Goal: Information Seeking & Learning: Learn about a topic

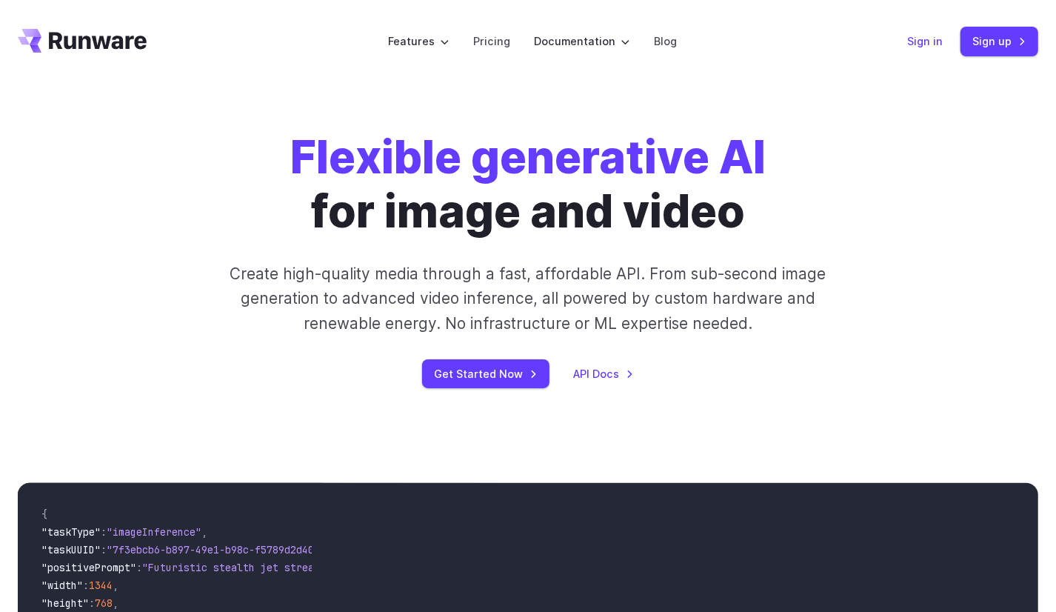
click at [930, 45] on link "Sign in" at bounding box center [925, 41] width 36 height 17
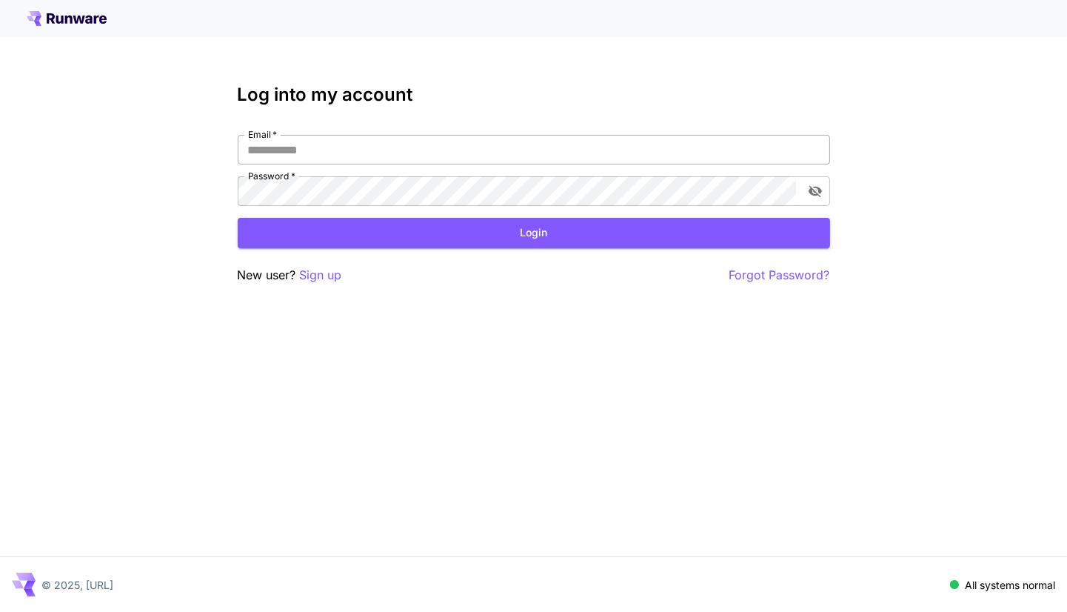
click at [451, 154] on input "Email   *" at bounding box center [534, 150] width 593 height 30
type input "**********"
click at [811, 193] on icon "toggle password visibility" at bounding box center [814, 192] width 13 height 12
click at [811, 193] on icon "toggle password visibility" at bounding box center [814, 192] width 13 height 10
click at [686, 227] on button "Login" at bounding box center [534, 233] width 593 height 30
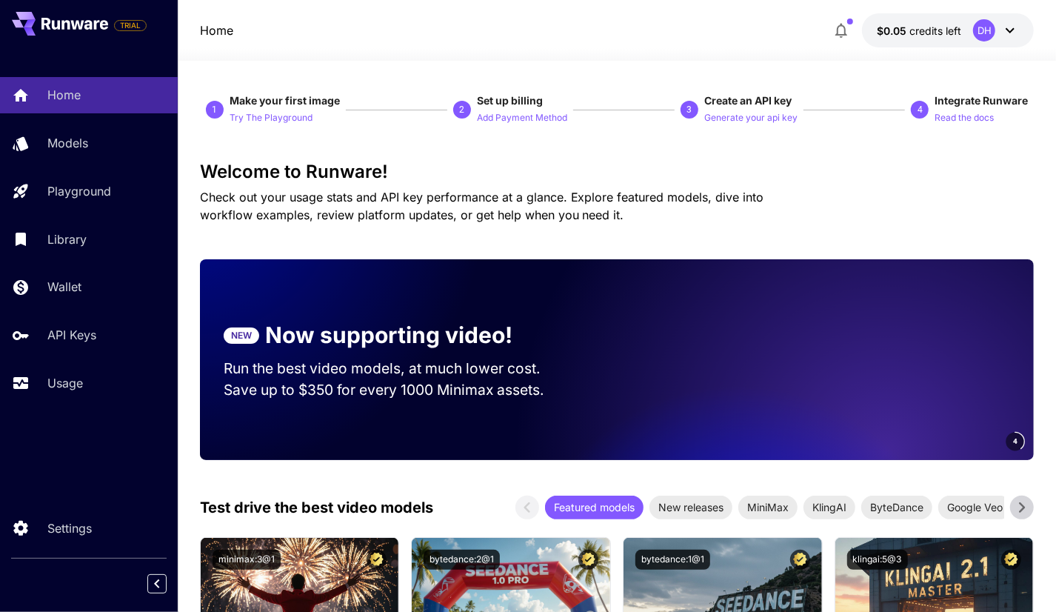
click at [1000, 26] on div "DH" at bounding box center [996, 30] width 46 height 22
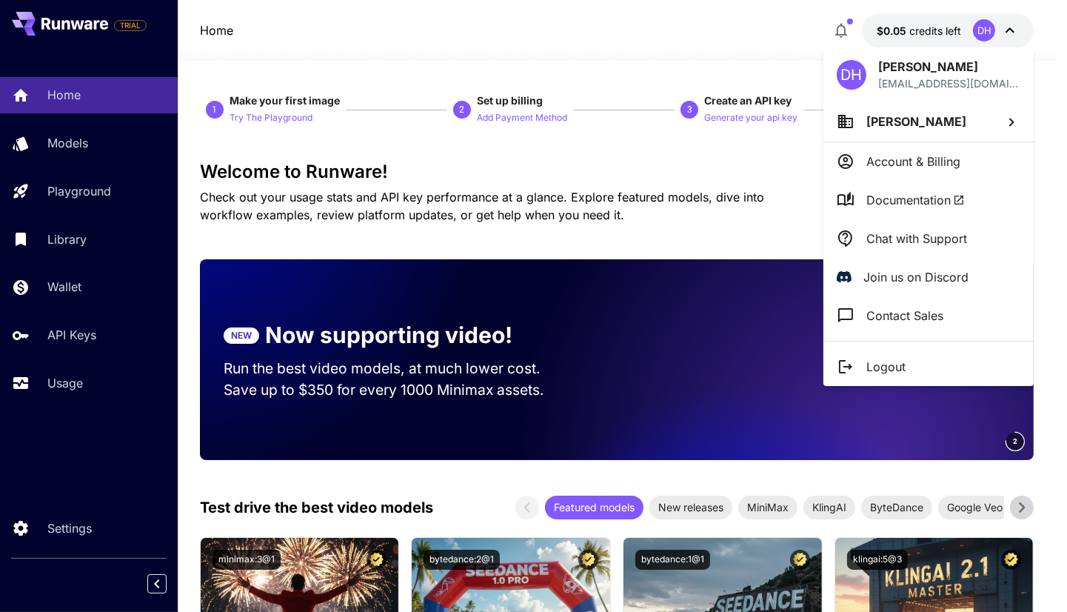
click at [764, 113] on div at bounding box center [533, 306] width 1067 height 612
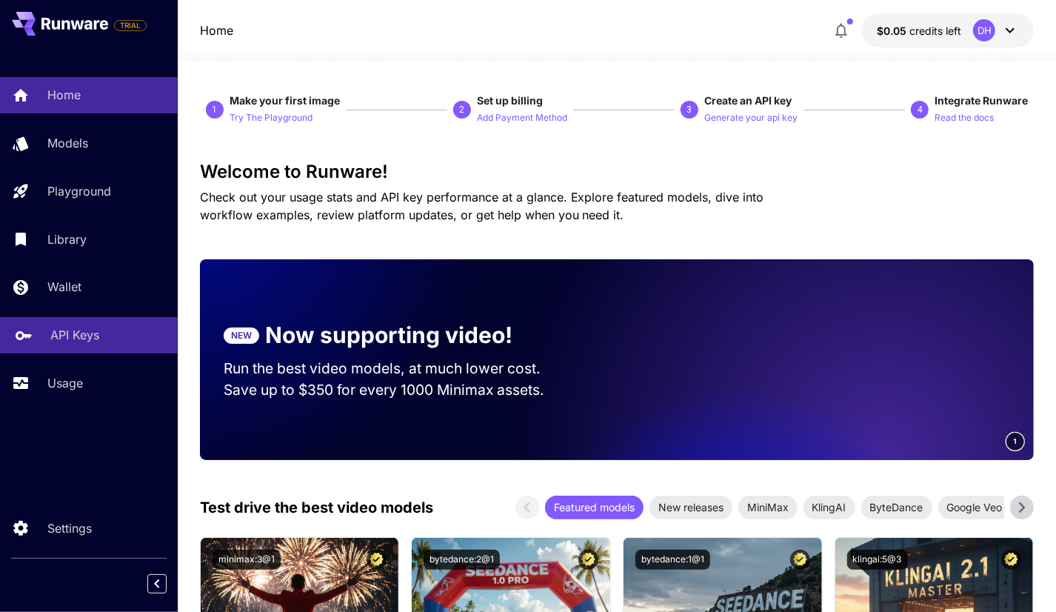
click at [94, 330] on p "API Keys" at bounding box center [74, 335] width 49 height 18
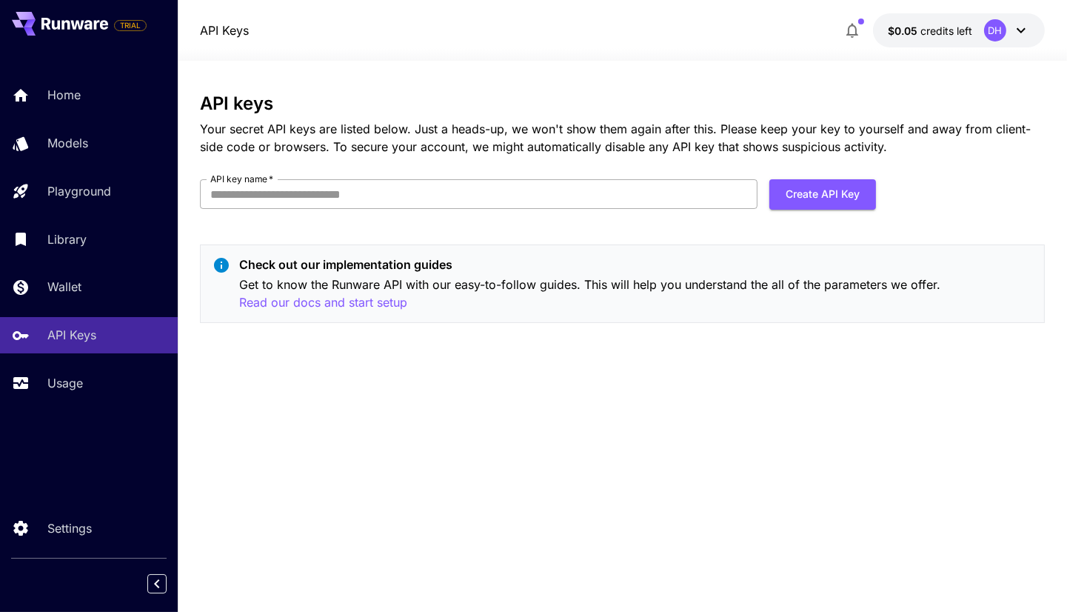
click at [560, 204] on input "API key name   *" at bounding box center [479, 194] width 558 height 30
type input "**********"
click button "Create API Key" at bounding box center [823, 194] width 107 height 30
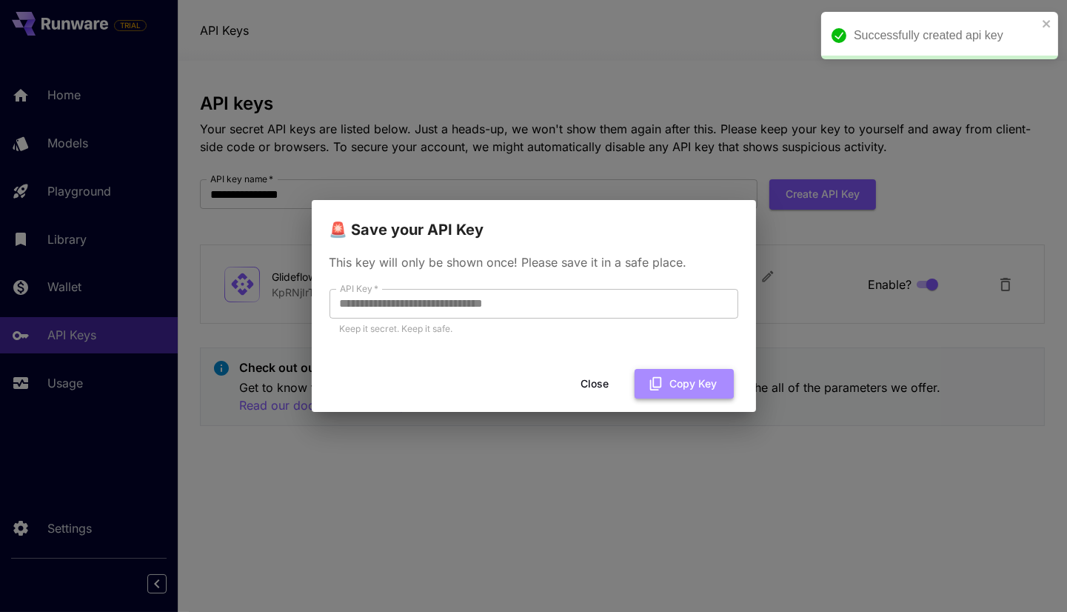
click at [662, 388] on icon "button" at bounding box center [656, 384] width 16 height 16
click at [601, 390] on button "Close" at bounding box center [595, 384] width 67 height 30
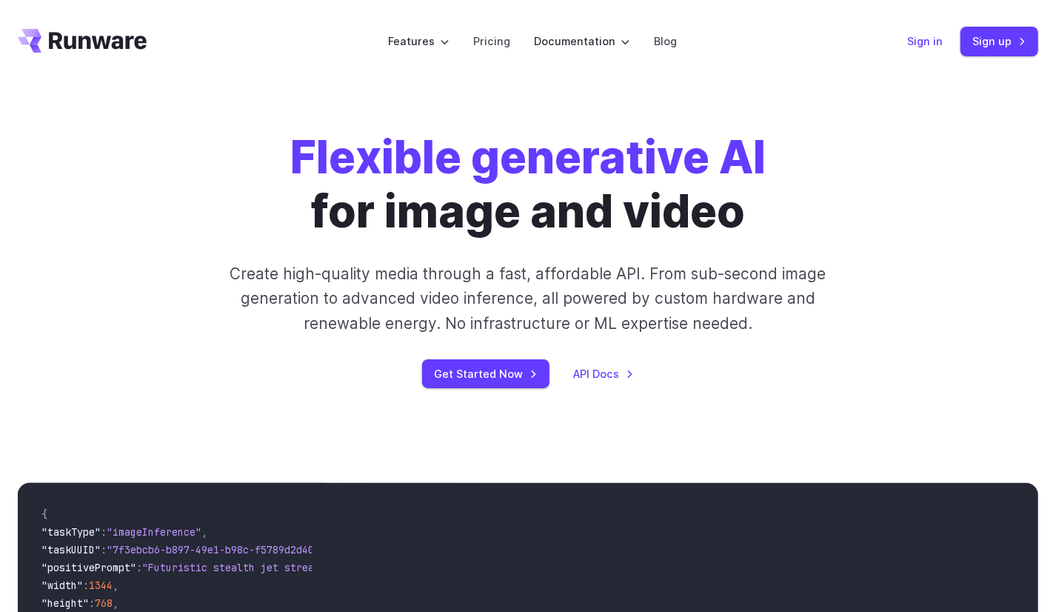
click at [933, 41] on link "Sign in" at bounding box center [925, 41] width 36 height 17
click at [487, 38] on link "Pricing" at bounding box center [491, 41] width 37 height 17
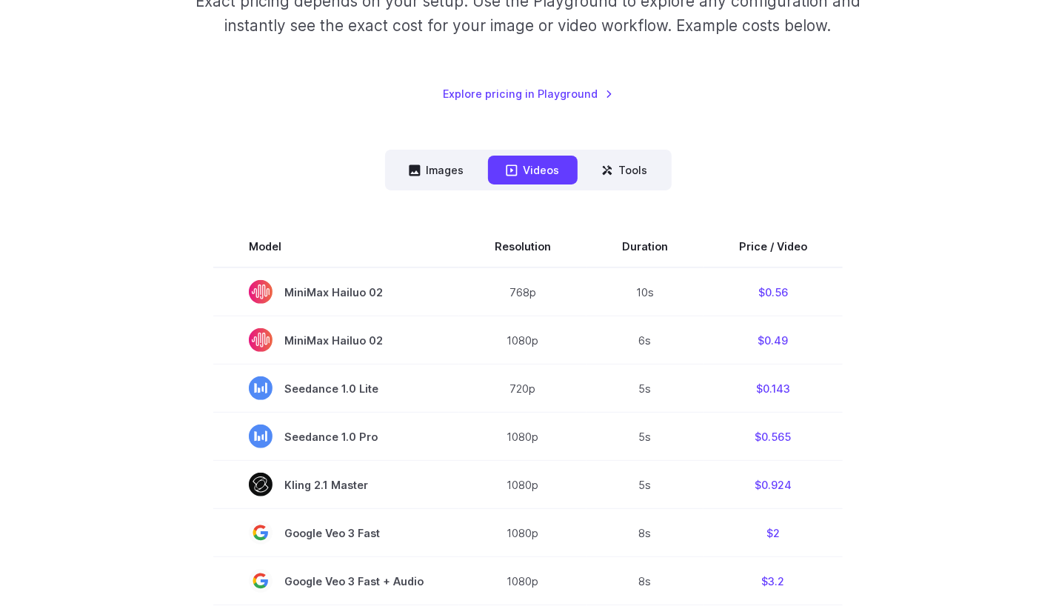
scroll to position [296, 0]
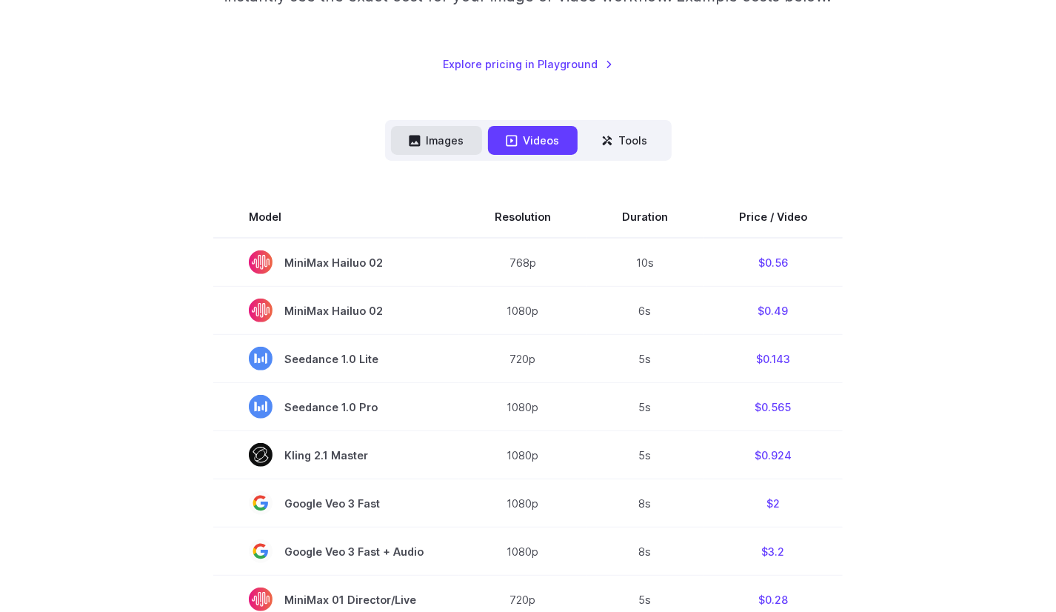
click at [419, 144] on icon at bounding box center [415, 141] width 12 height 12
click at [455, 138] on button "Images" at bounding box center [436, 140] width 91 height 29
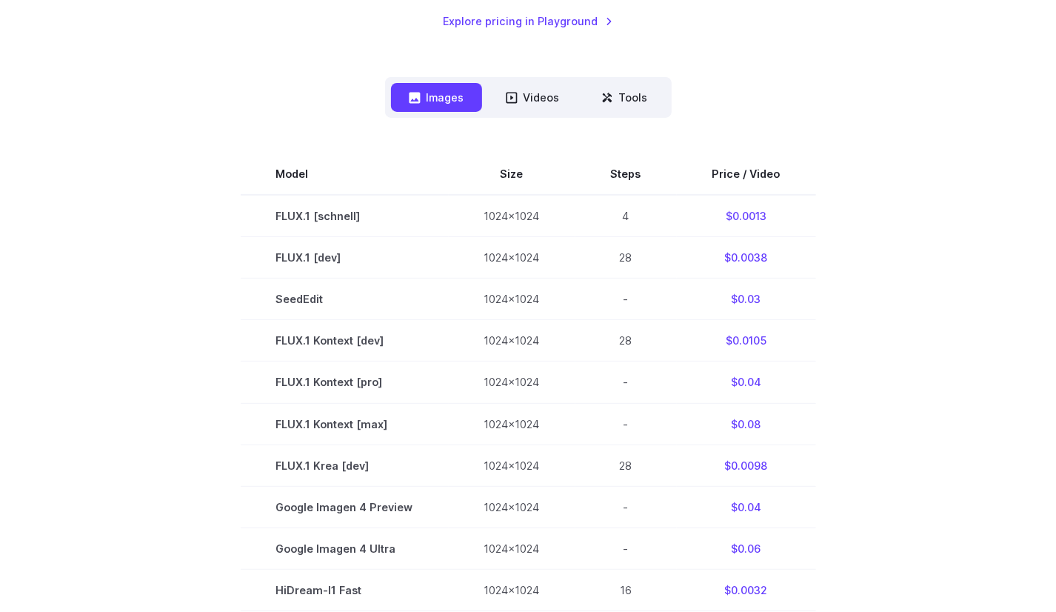
scroll to position [444, 0]
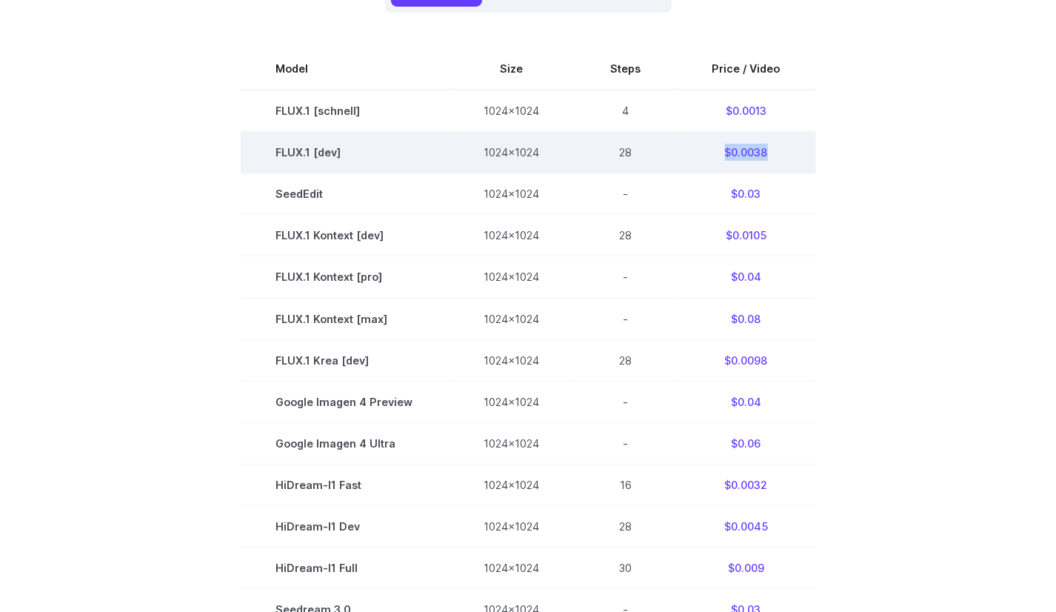
drag, startPoint x: 781, startPoint y: 154, endPoint x: 699, endPoint y: 154, distance: 81.5
click at [699, 154] on td "$0.0038" at bounding box center [746, 152] width 139 height 41
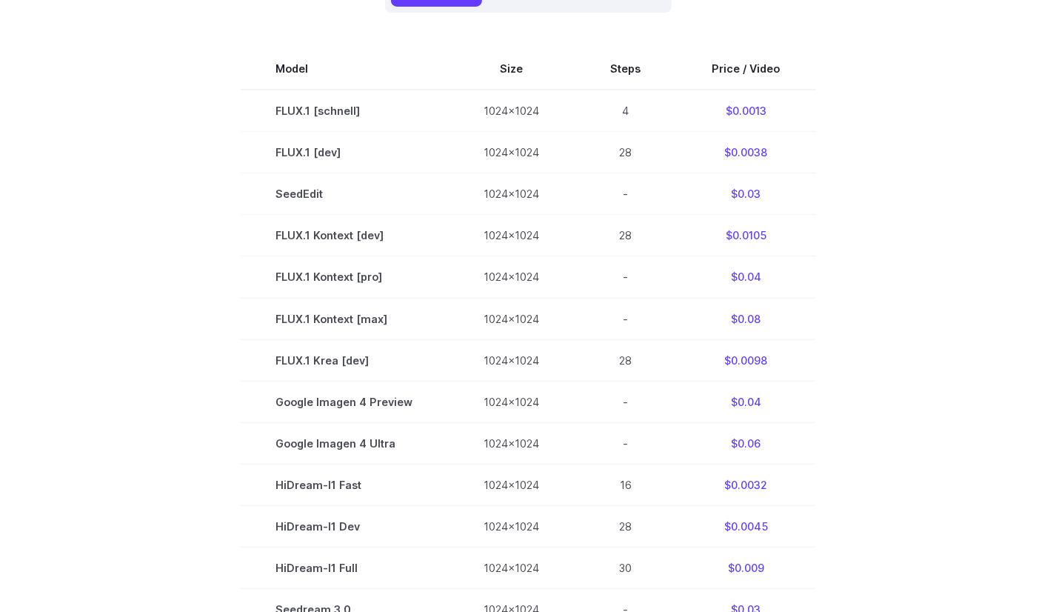
click at [885, 149] on section "Model Size Steps Price / Video FLUX.1 [schnell] 1024x1024 4 $0.0013 FLUX.1 [dev…" at bounding box center [528, 401] width 1021 height 706
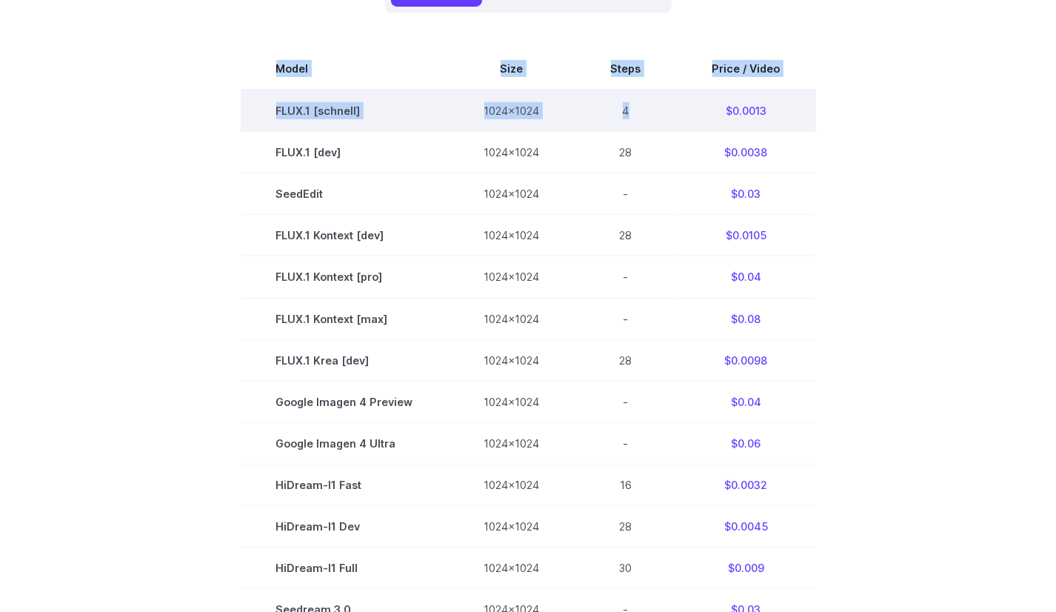
drag, startPoint x: 860, startPoint y: 110, endPoint x: 668, endPoint y: 119, distance: 192.1
click at [668, 119] on section "Model Size Steps Price / Video FLUX.1 [schnell] 1024x1024 4 $0.0013 FLUX.1 [dev…" at bounding box center [528, 401] width 1021 height 706
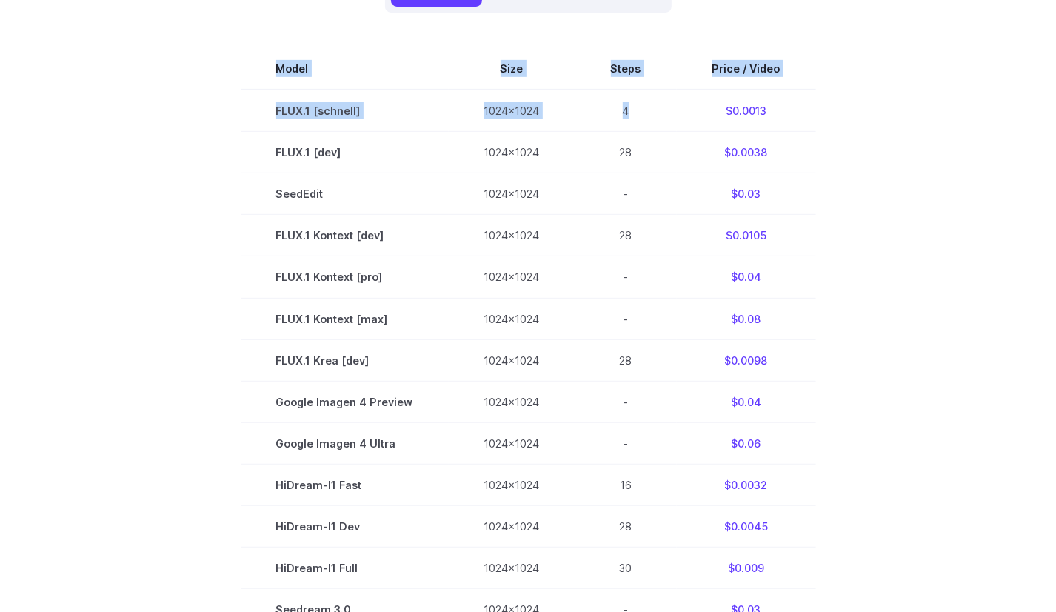
click at [913, 142] on section "Model Size Steps Price / Video FLUX.1 [schnell] 1024x1024 4 $0.0013 FLUX.1 [dev…" at bounding box center [528, 401] width 1021 height 706
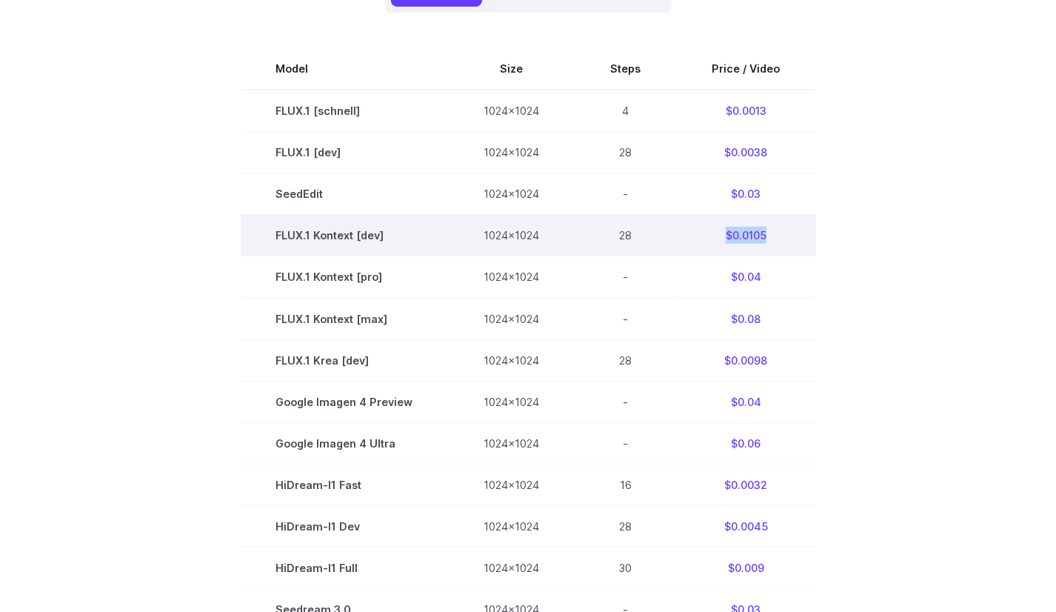
drag, startPoint x: 789, startPoint y: 236, endPoint x: 705, endPoint y: 235, distance: 84.5
click at [705, 235] on td "$0.0105" at bounding box center [746, 235] width 139 height 41
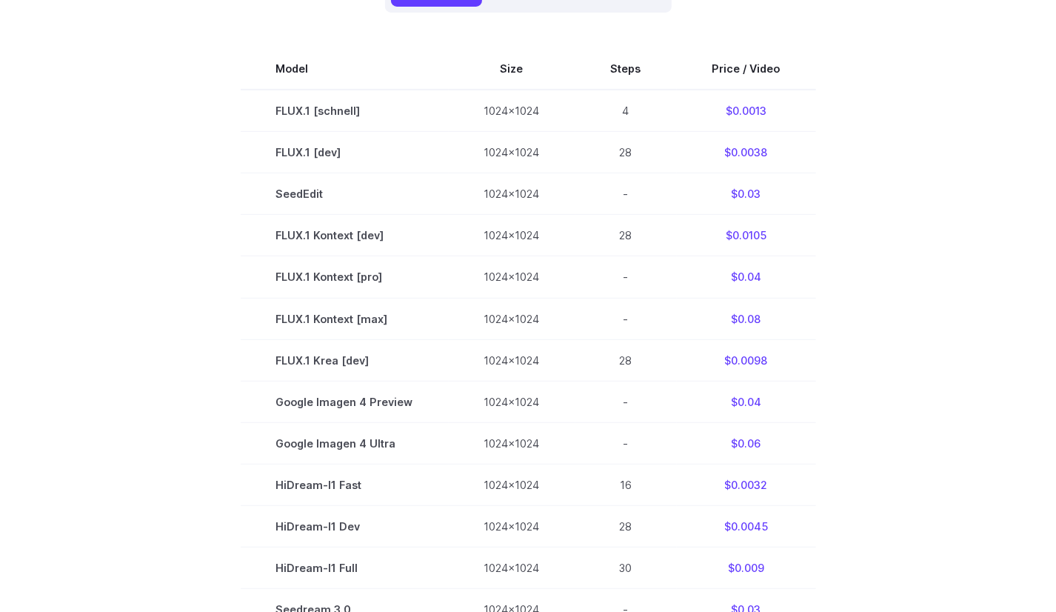
click at [856, 235] on section "Model Size Steps Price / Video FLUX.1 [schnell] 1024x1024 4 $0.0013 FLUX.1 [dev…" at bounding box center [528, 401] width 1021 height 706
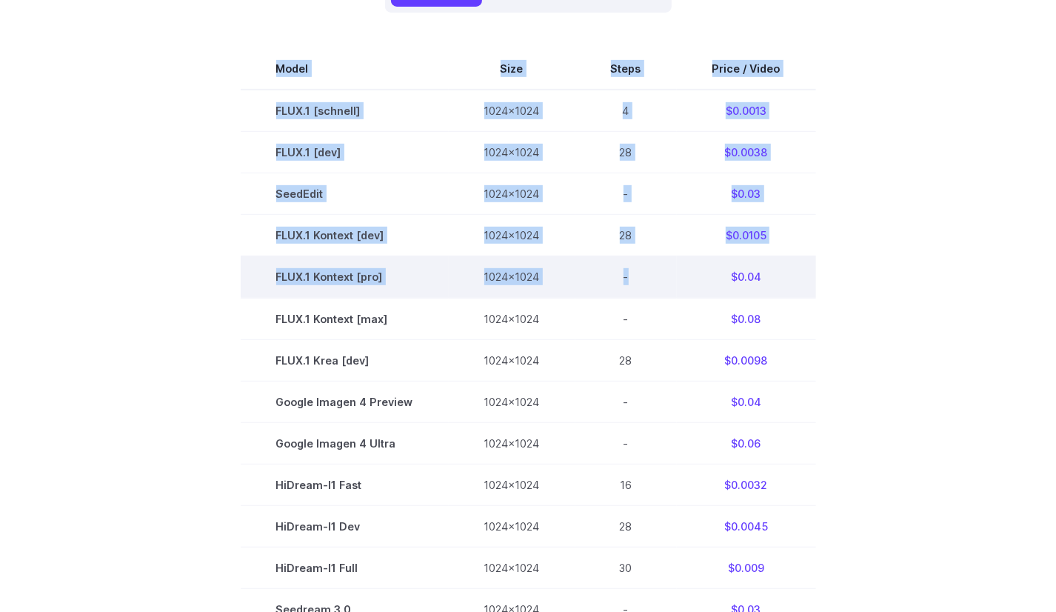
drag, startPoint x: 812, startPoint y: 279, endPoint x: 670, endPoint y: 277, distance: 141.5
click at [670, 277] on section "Model Size Steps Price / Video FLUX.1 [schnell] 1024x1024 4 $0.0013 FLUX.1 [dev…" at bounding box center [528, 401] width 1021 height 706
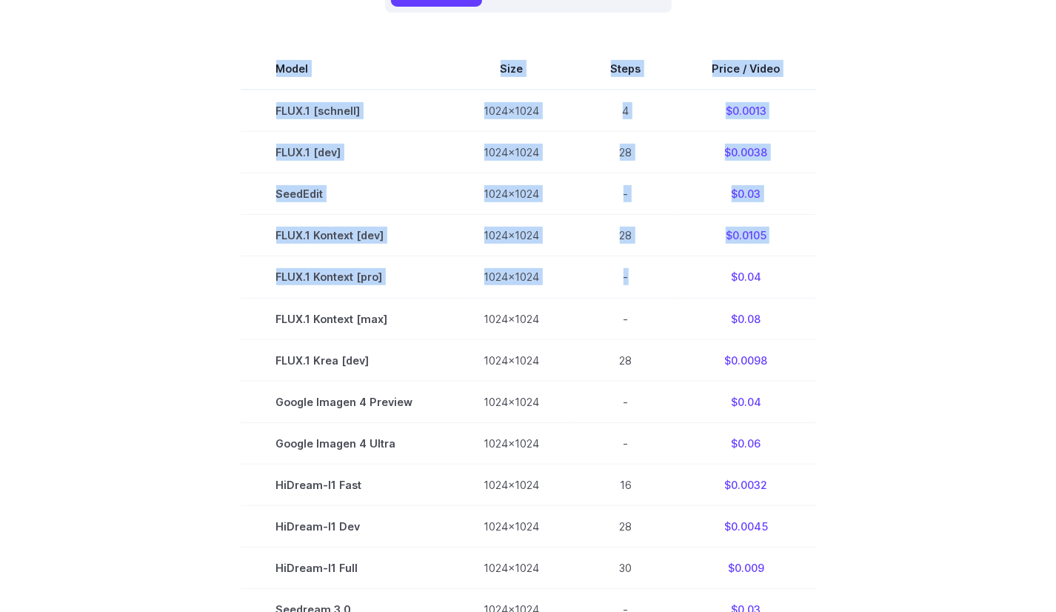
click at [861, 286] on section "Model Size Steps Price / Video FLUX.1 [schnell] 1024x1024 4 $0.0013 FLUX.1 [dev…" at bounding box center [528, 401] width 1021 height 706
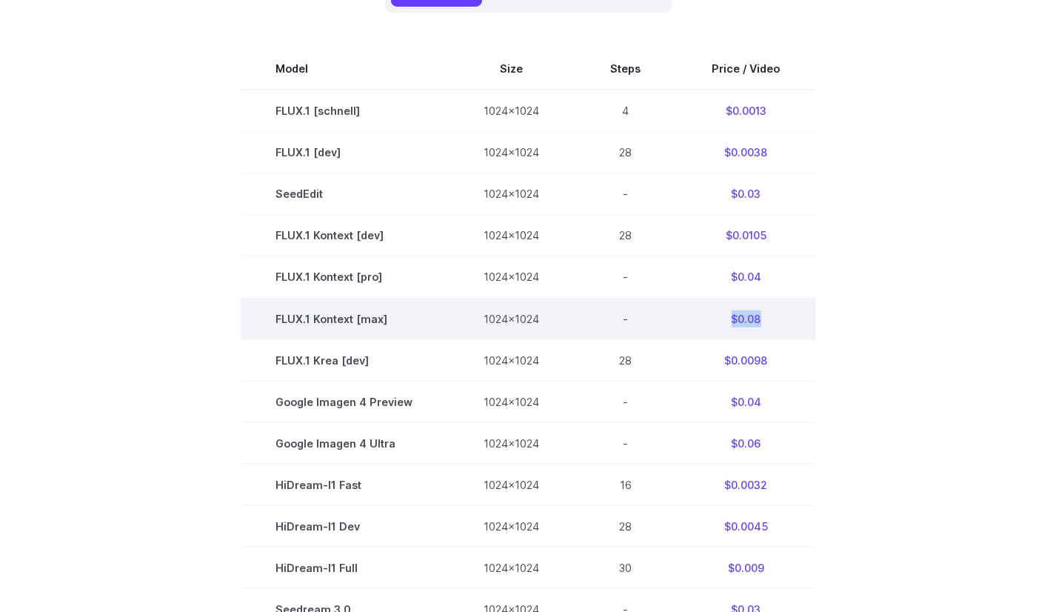
drag, startPoint x: 773, startPoint y: 315, endPoint x: 699, endPoint y: 315, distance: 74.1
click at [699, 315] on td "$0.08" at bounding box center [746, 318] width 139 height 41
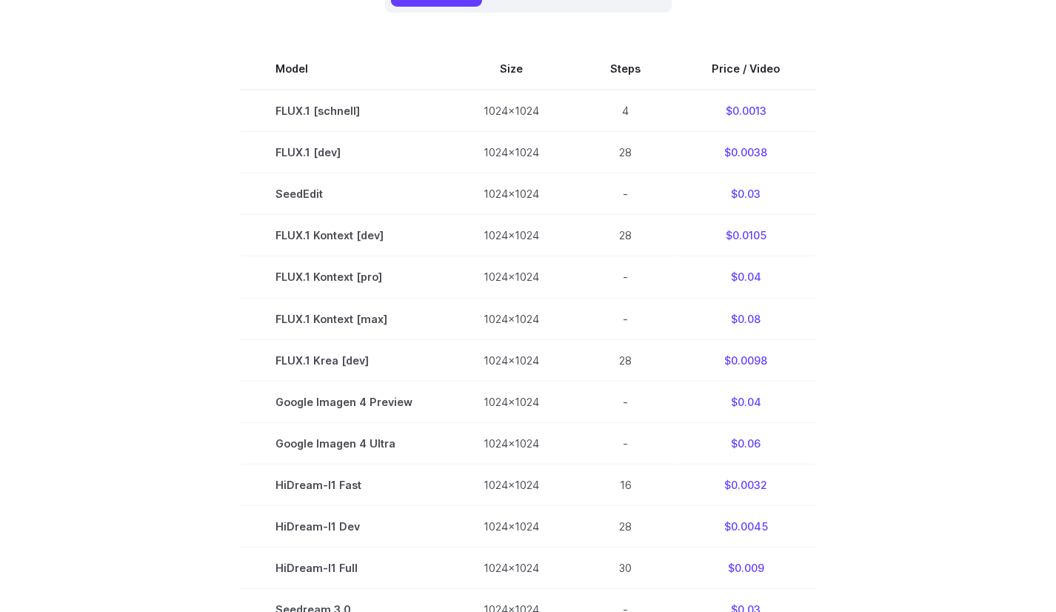
click at [939, 315] on section "Model Size Steps Price / Video FLUX.1 [schnell] 1024x1024 4 $0.0013 FLUX.1 [dev…" at bounding box center [528, 401] width 1021 height 706
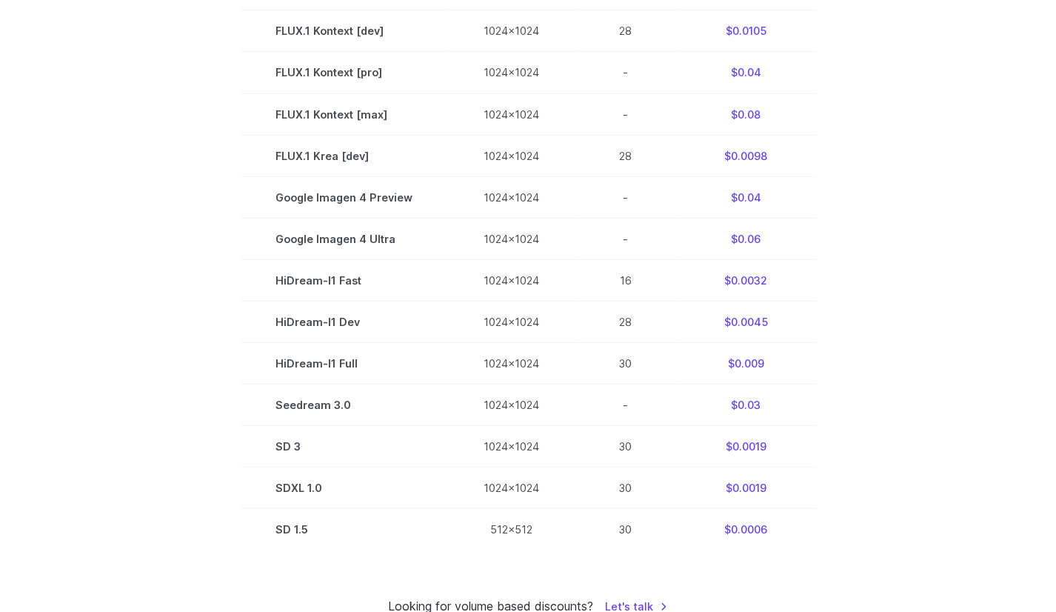
scroll to position [667, 0]
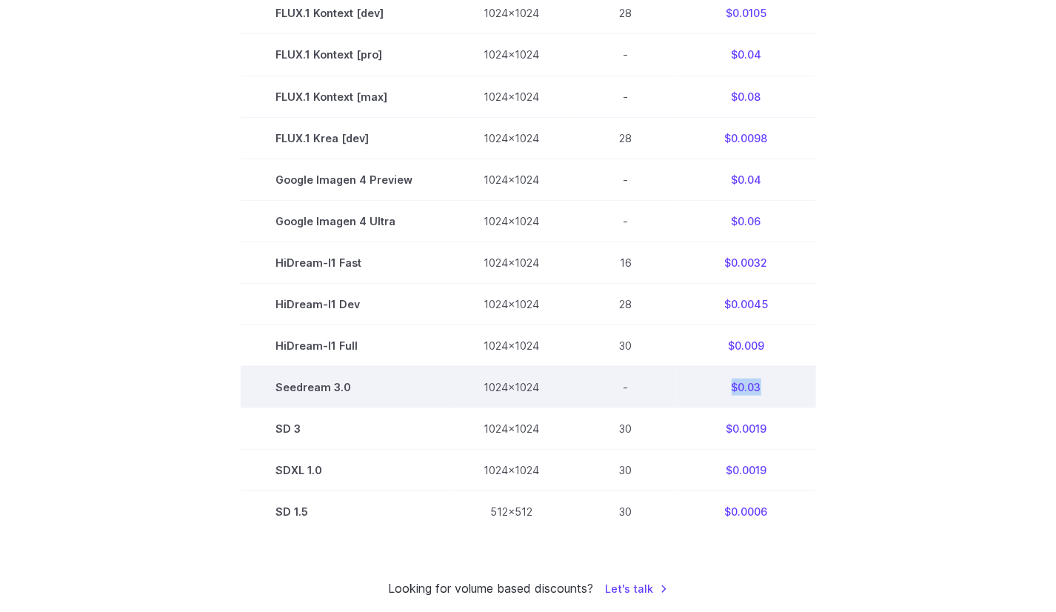
drag, startPoint x: 804, startPoint y: 393, endPoint x: 712, endPoint y: 390, distance: 91.9
click at [712, 390] on td "$0.03" at bounding box center [746, 386] width 139 height 41
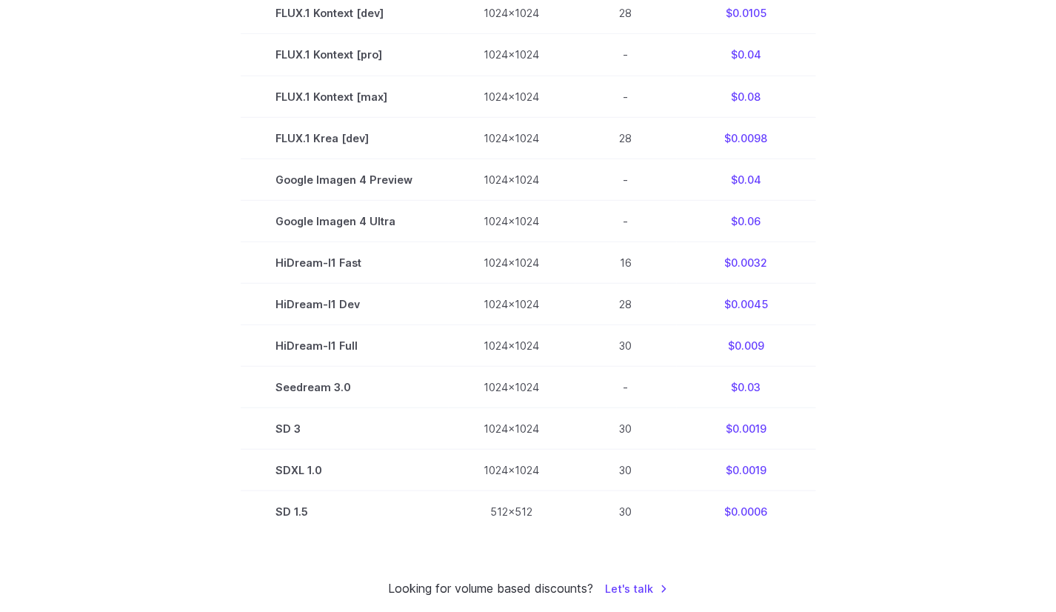
drag, startPoint x: 890, startPoint y: 393, endPoint x: 890, endPoint y: 380, distance: 13.4
click at [893, 390] on section "Model Size Steps Price / Video FLUX.1 [schnell] 1024x1024 4 $0.0013 FLUX.1 [dev…" at bounding box center [528, 179] width 1021 height 706
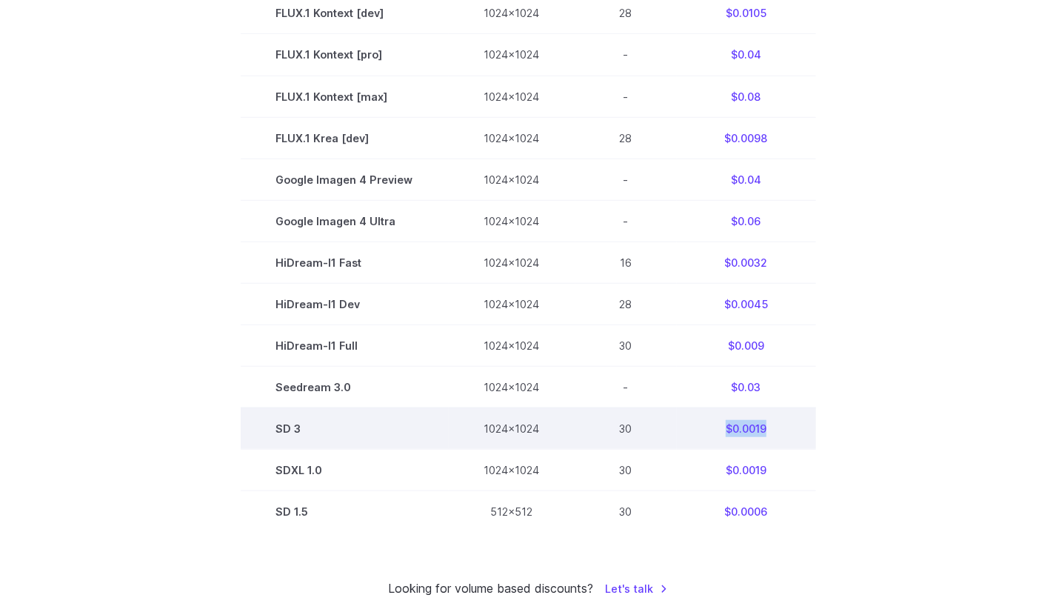
drag, startPoint x: 793, startPoint y: 430, endPoint x: 670, endPoint y: 420, distance: 123.3
click at [670, 420] on tr "SD 3 1024x1024 30 $0.0019" at bounding box center [529, 427] width 576 height 41
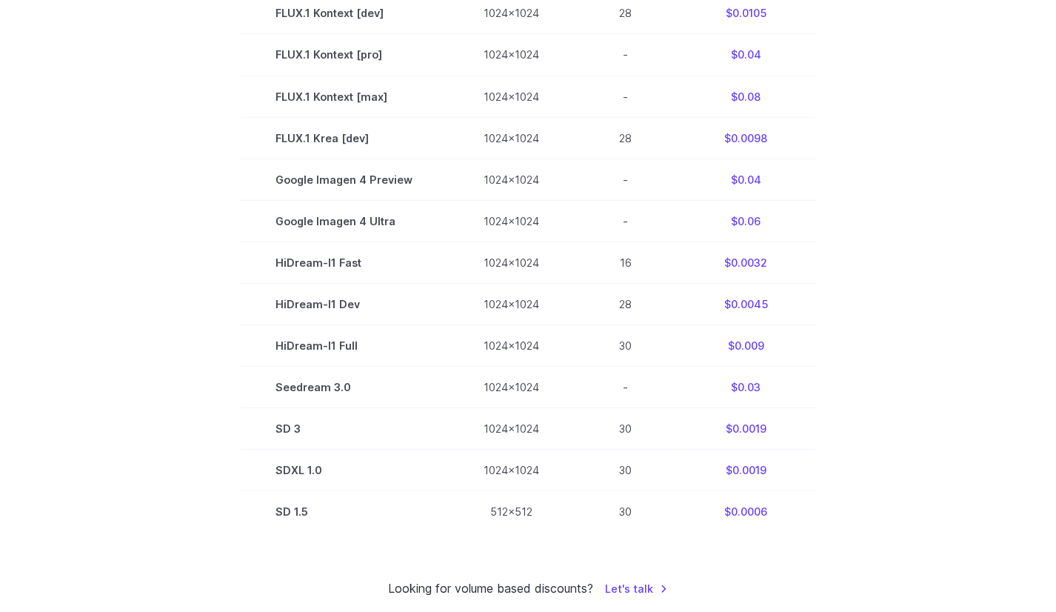
click at [852, 390] on section "Model Size Steps Price / Video FLUX.1 [schnell] 1024x1024 4 $0.0013 FLUX.1 [dev…" at bounding box center [528, 179] width 1021 height 706
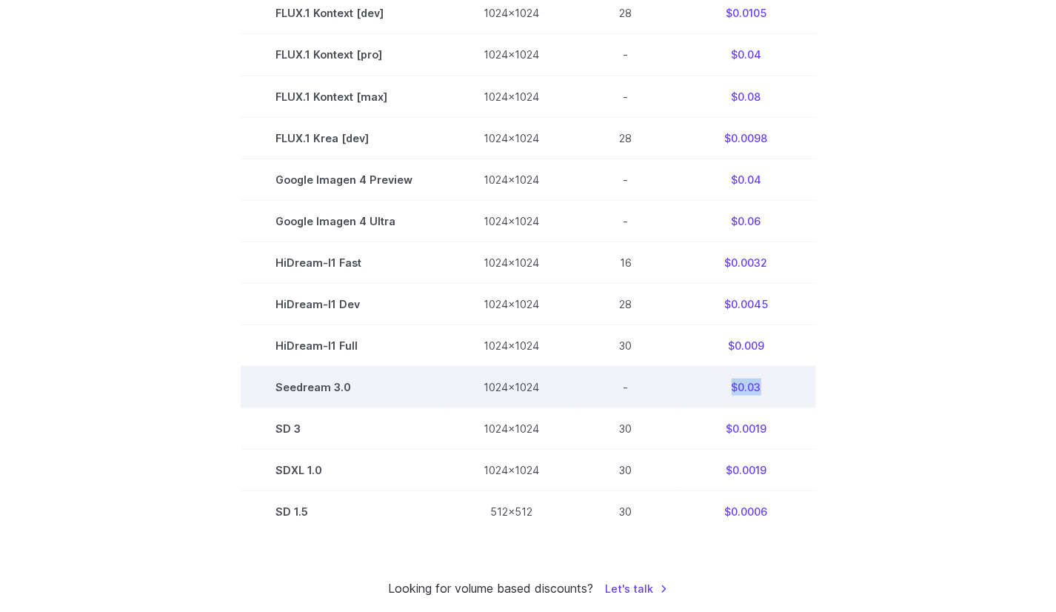
drag, startPoint x: 783, startPoint y: 390, endPoint x: 695, endPoint y: 391, distance: 88.2
click at [695, 391] on td "$0.03" at bounding box center [746, 386] width 139 height 41
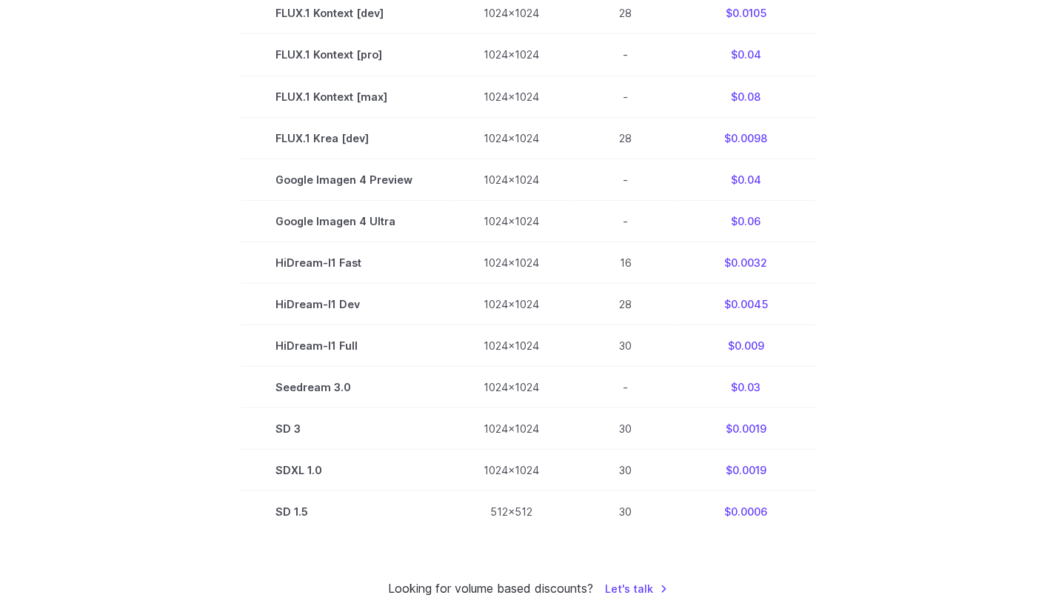
click at [908, 387] on section "Model Size Steps Price / Video FLUX.1 [schnell] 1024x1024 4 $0.0013 FLUX.1 [dev…" at bounding box center [528, 179] width 1021 height 706
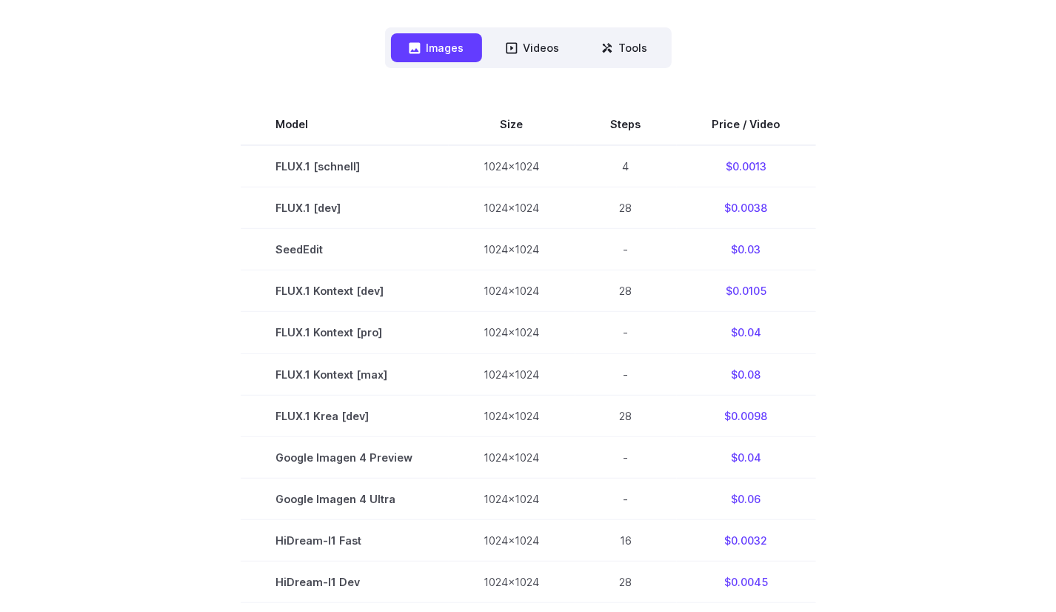
scroll to position [370, 0]
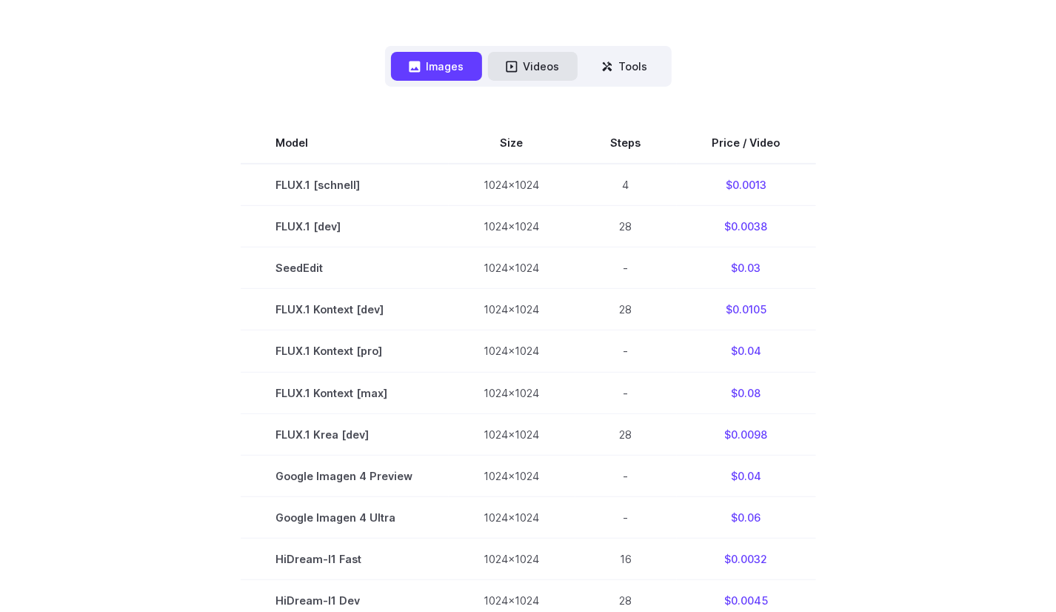
click at [548, 67] on button "Videos" at bounding box center [533, 66] width 90 height 29
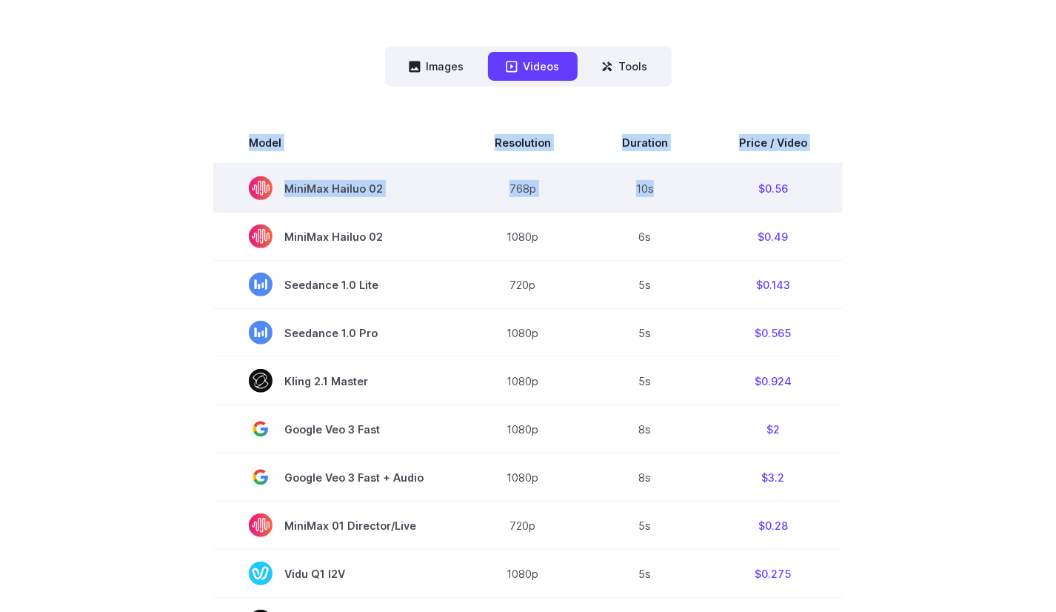
drag, startPoint x: 853, startPoint y: 182, endPoint x: 701, endPoint y: 182, distance: 152.6
click at [701, 182] on section "Model Resolution Duration Price / Video MiniMax Hailuo 02 768p 10s $0.56 MiniMa…" at bounding box center [528, 624] width 1021 height 1005
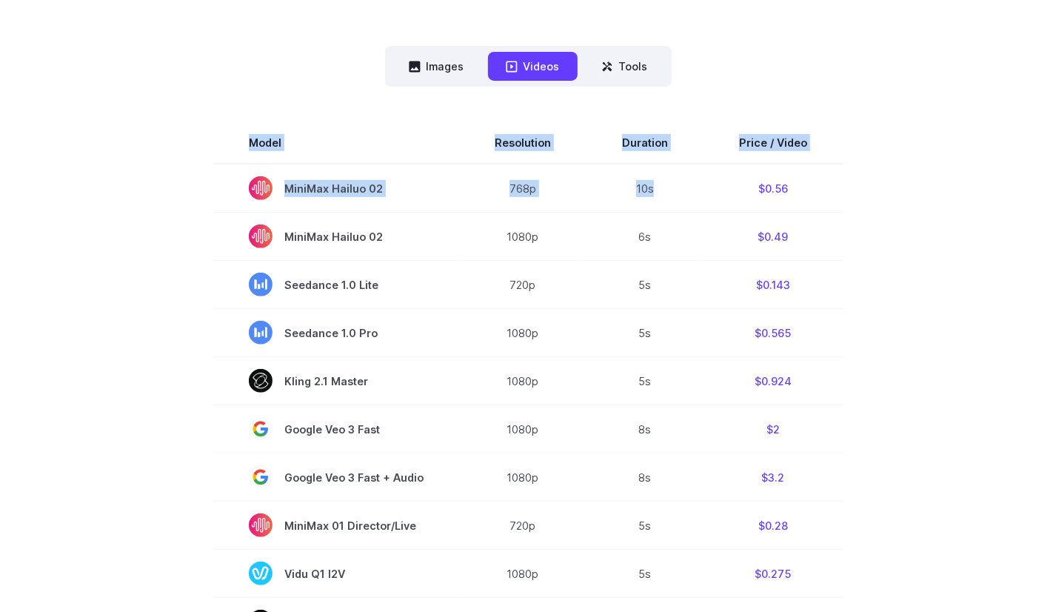
click at [904, 204] on section "Model Resolution Duration Price / Video MiniMax Hailuo 02 768p 10s $0.56 MiniMa…" at bounding box center [528, 624] width 1021 height 1005
click at [880, 183] on section "Model Resolution Duration Price / Video MiniMax Hailuo 02 768p 10s $0.56 MiniMa…" at bounding box center [528, 624] width 1021 height 1005
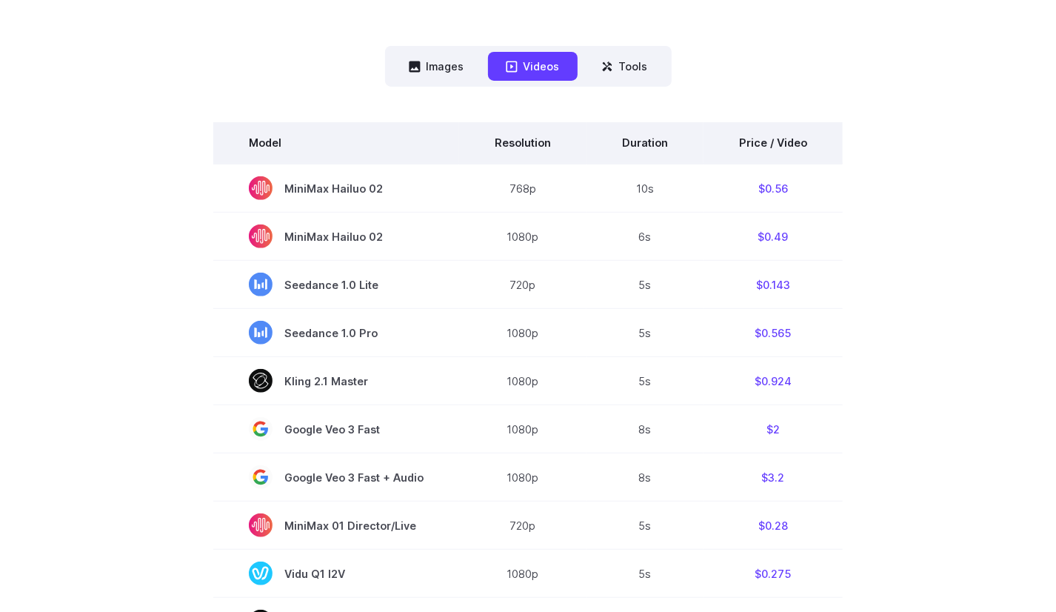
click at [816, 162] on th "Price / Video" at bounding box center [773, 142] width 139 height 41
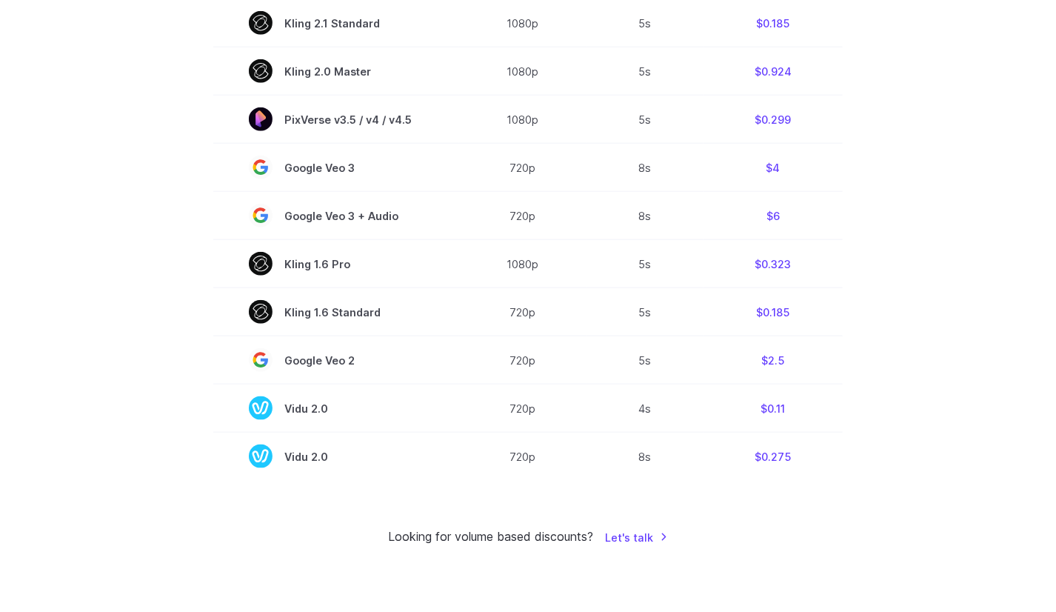
scroll to position [1037, 0]
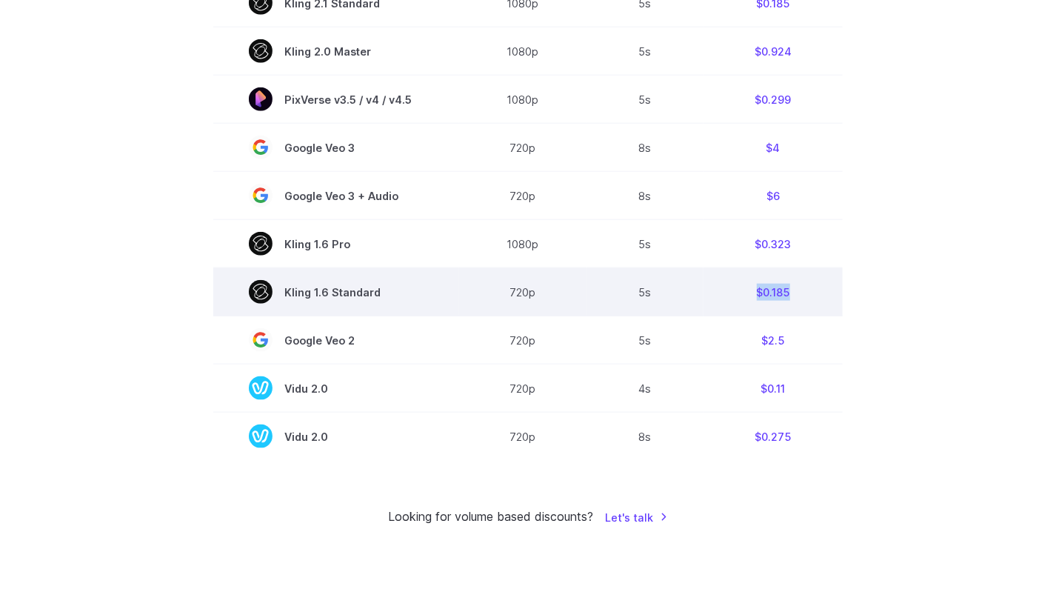
drag, startPoint x: 805, startPoint y: 292, endPoint x: 713, endPoint y: 284, distance: 91.5
click at [713, 284] on td "$0.185" at bounding box center [773, 292] width 139 height 48
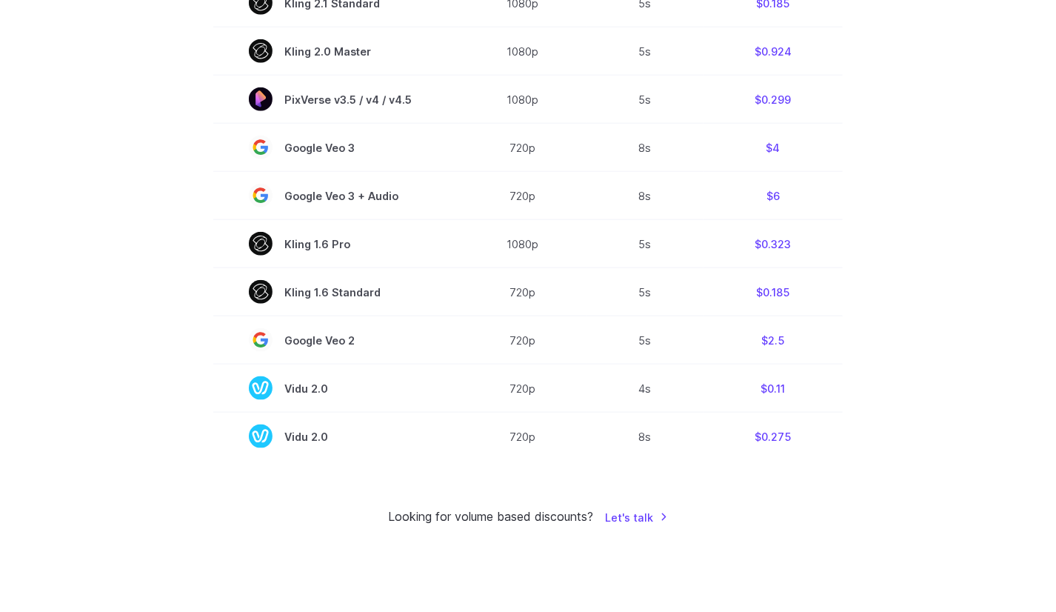
drag, startPoint x: 896, startPoint y: 203, endPoint x: 889, endPoint y: 208, distance: 9.0
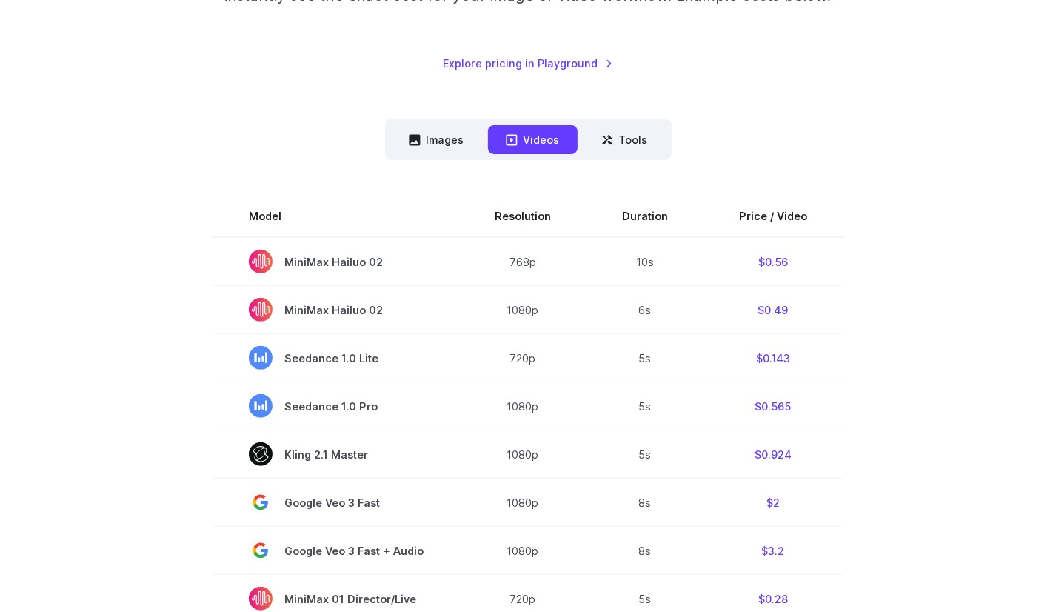
scroll to position [296, 0]
click at [655, 134] on button "Tools" at bounding box center [625, 140] width 82 height 29
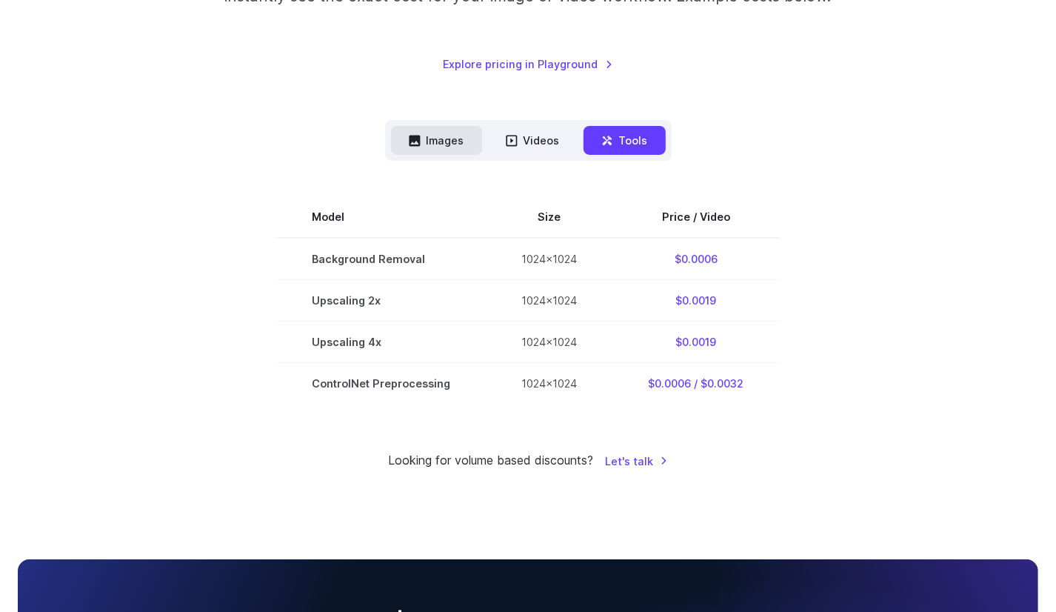
click at [423, 129] on button "Images" at bounding box center [436, 140] width 91 height 29
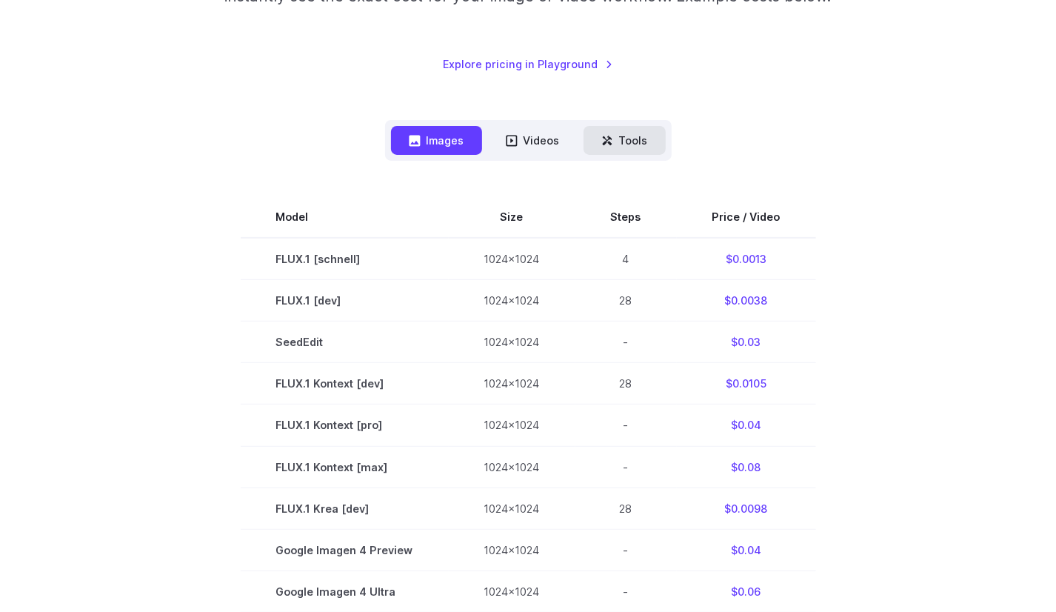
click at [634, 139] on button "Tools" at bounding box center [625, 140] width 82 height 29
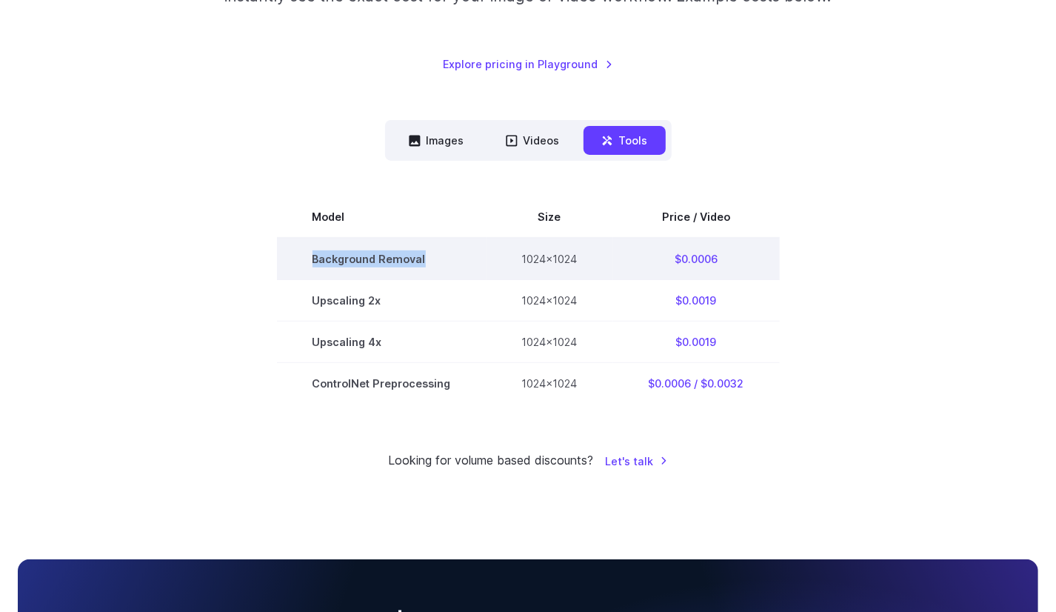
drag, startPoint x: 314, startPoint y: 256, endPoint x: 466, endPoint y: 255, distance: 151.9
click at [466, 255] on td "Background Removal" at bounding box center [382, 259] width 210 height 42
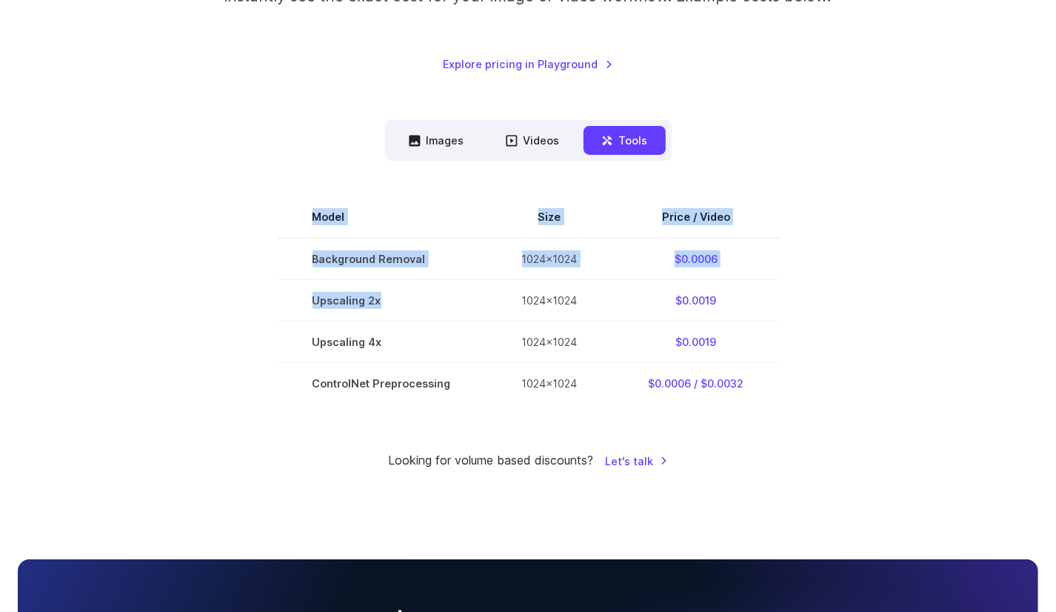
drag, startPoint x: 445, startPoint y: 292, endPoint x: 270, endPoint y: 295, distance: 174.9
click at [270, 295] on section "Model Size Price / Video Background Removal 1024x1024 $0.0006 Upscaling 2x 1024…" at bounding box center [528, 299] width 1021 height 207
click at [256, 319] on section "Model Size Price / Video Background Removal 1024x1024 $0.0006 Upscaling 2x 1024…" at bounding box center [528, 299] width 1021 height 207
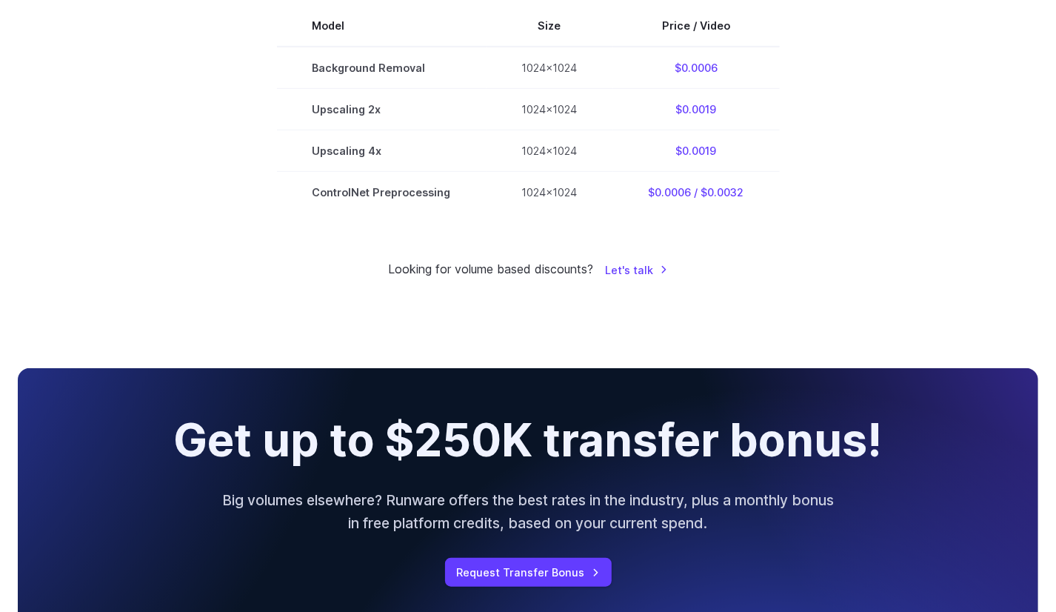
scroll to position [222, 0]
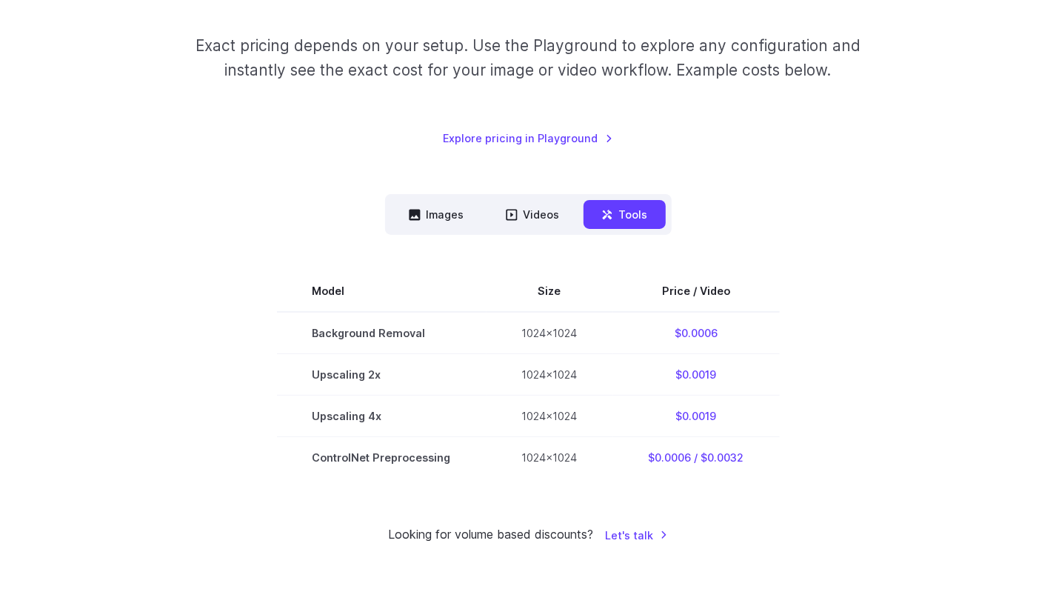
click at [716, 130] on div "Pricing based on what you use Exact pricing depends on your setup. Use the Play…" at bounding box center [528, 39] width 1021 height 215
click at [747, 73] on p "Exact pricing depends on your setup. Use the Playground to explore any configur…" at bounding box center [528, 58] width 715 height 50
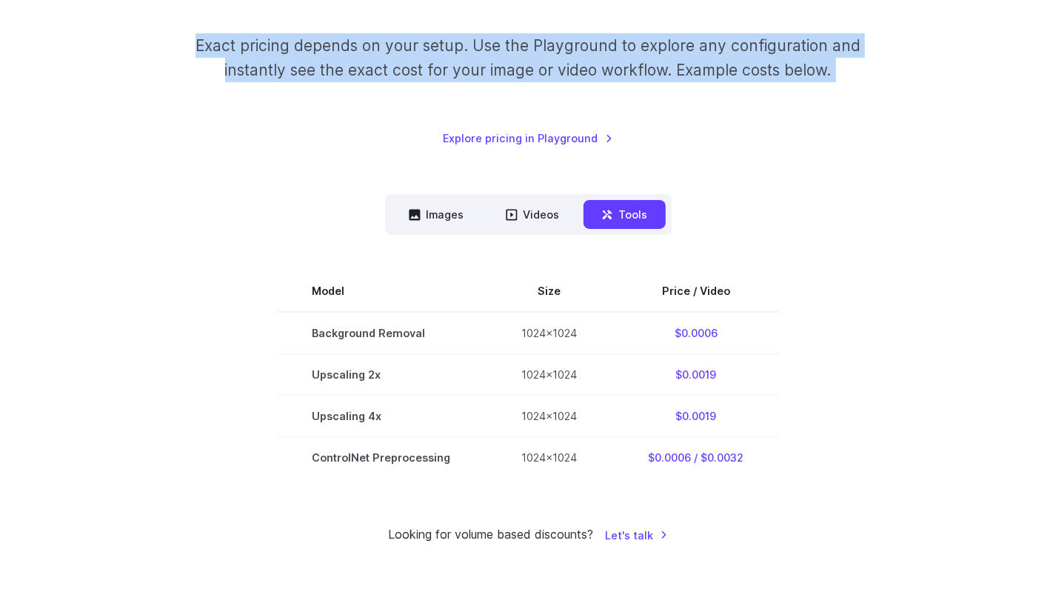
click at [747, 73] on p "Exact pricing depends on your setup. Use the Playground to explore any configur…" at bounding box center [528, 58] width 715 height 50
click at [407, 213] on button "Images" at bounding box center [436, 214] width 91 height 29
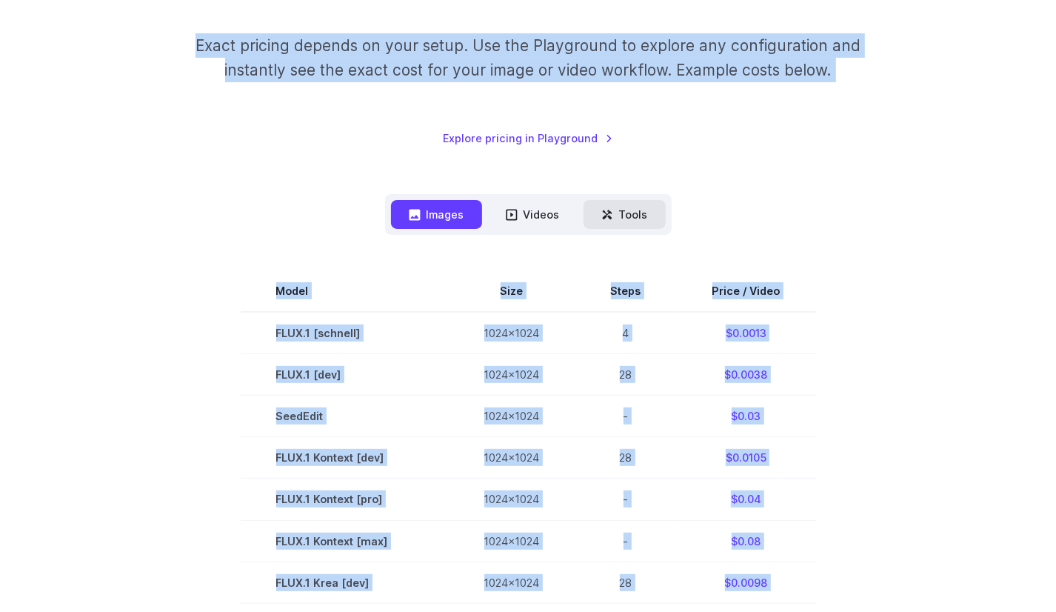
click at [624, 212] on button "Tools" at bounding box center [625, 214] width 82 height 29
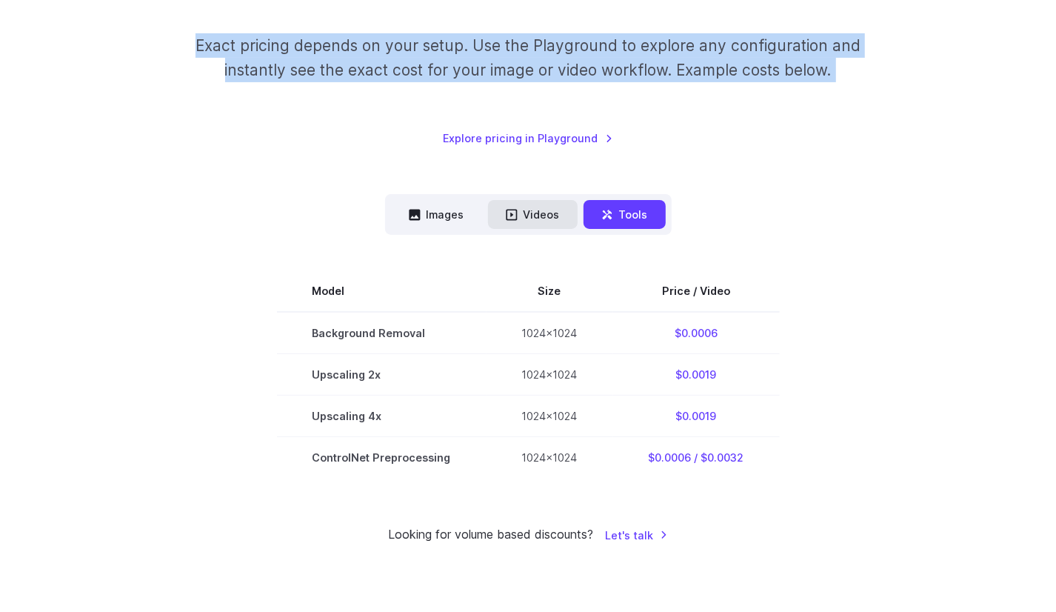
click at [545, 207] on button "Videos" at bounding box center [533, 214] width 90 height 29
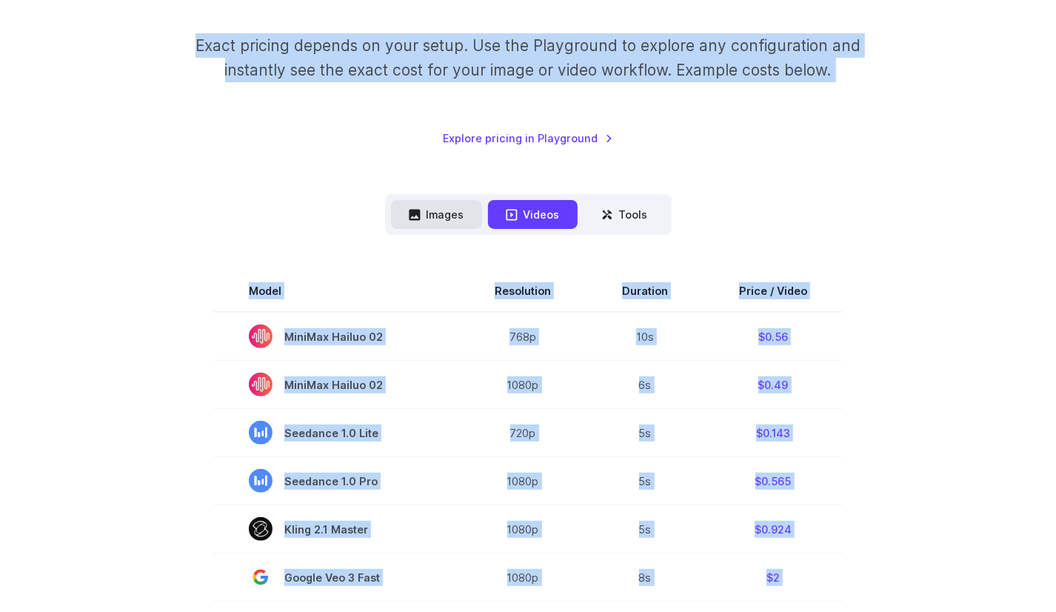
click at [451, 218] on button "Images" at bounding box center [436, 214] width 91 height 29
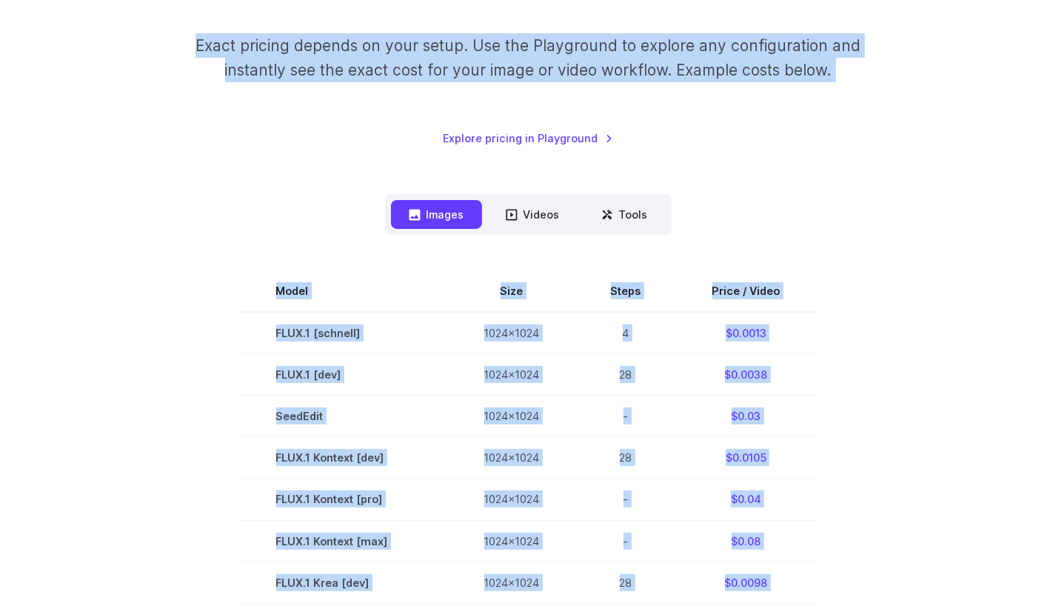
click at [683, 184] on div "Pricing based on what you use Exact pricing depends on your setup. Use the Play…" at bounding box center [528, 487] width 1021 height 1111
